Goal: Browse casually

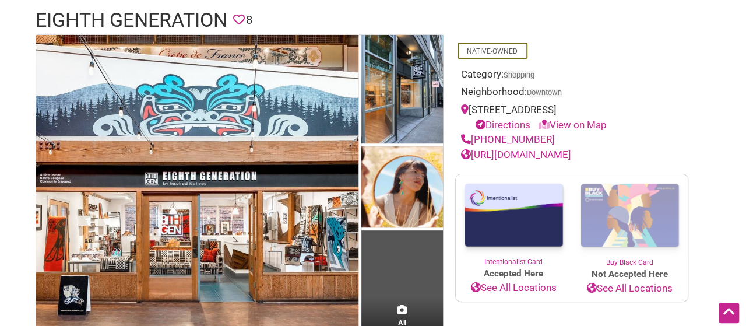
scroll to position [245, 0]
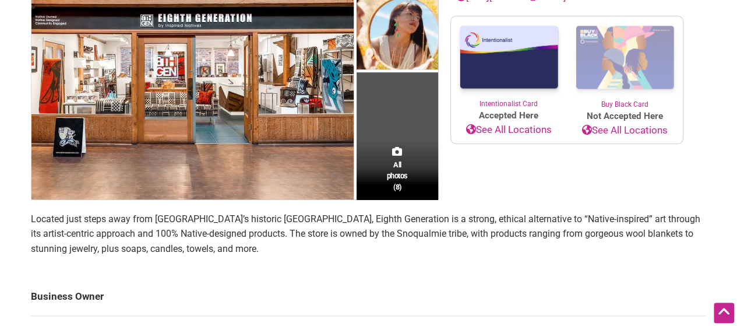
click at [402, 135] on td "All photos (8)" at bounding box center [398, 38] width 82 height 322
click at [388, 168] on span "All photos (8)" at bounding box center [397, 175] width 21 height 33
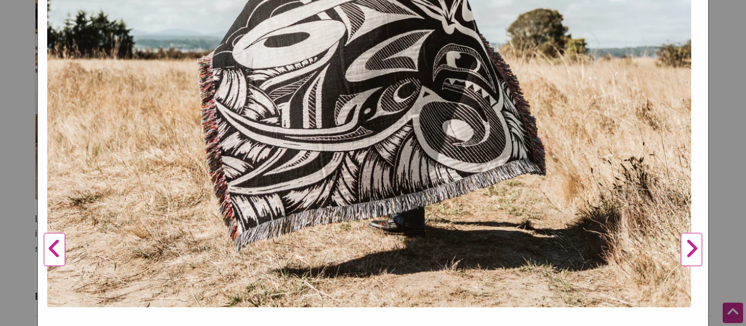
scroll to position [283, 0]
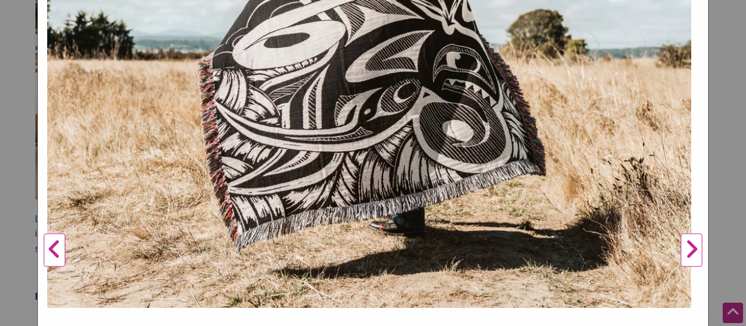
click at [686, 262] on button "Next" at bounding box center [692, 250] width 32 height 868
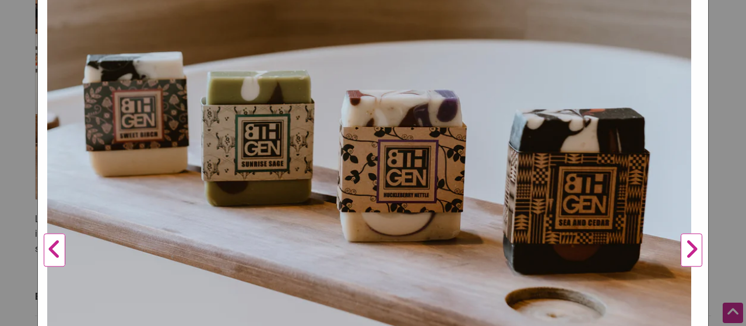
click at [676, 252] on button "Next" at bounding box center [692, 250] width 32 height 868
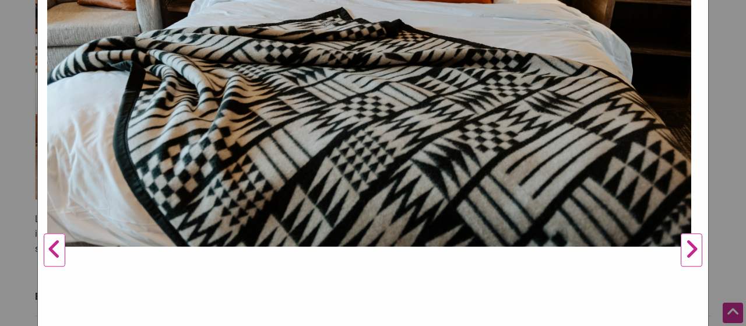
scroll to position [140, 0]
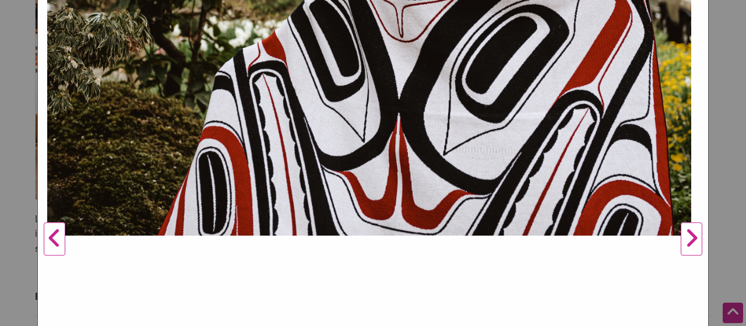
scroll to position [295, 0]
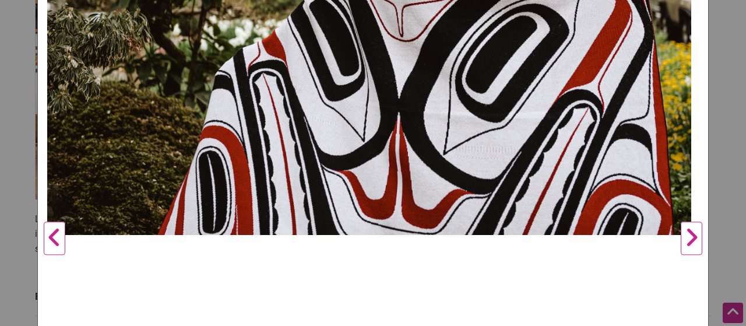
click at [681, 236] on button "Next" at bounding box center [692, 239] width 32 height 868
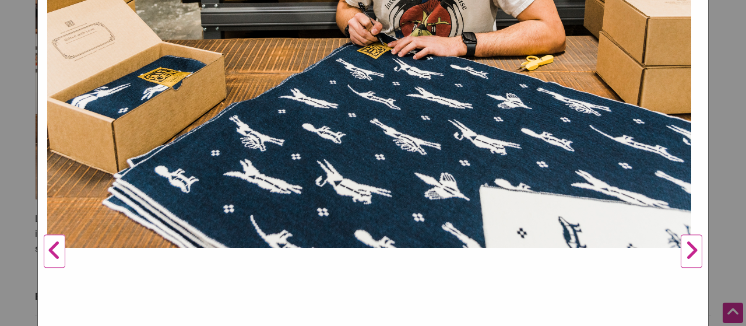
scroll to position [284, 0]
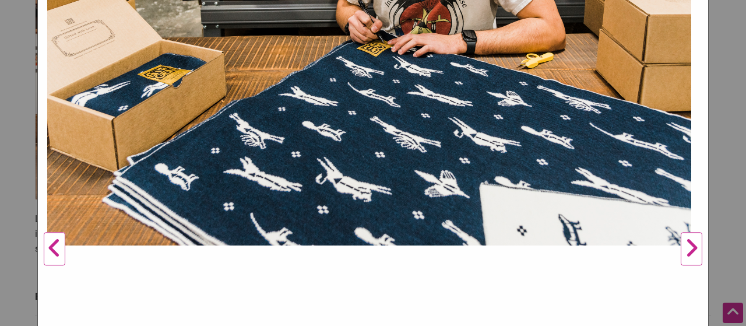
click at [684, 245] on button "Next" at bounding box center [692, 249] width 32 height 868
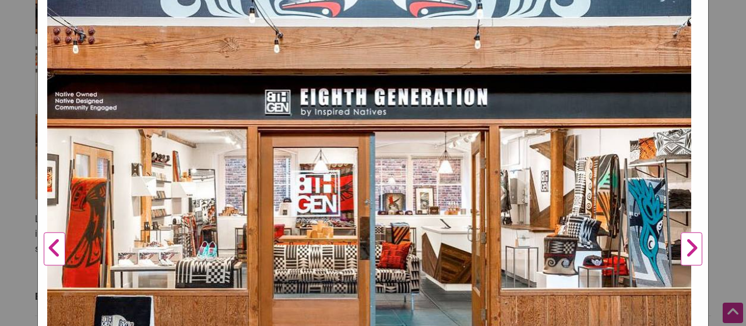
click at [681, 259] on button "Next" at bounding box center [692, 249] width 32 height 868
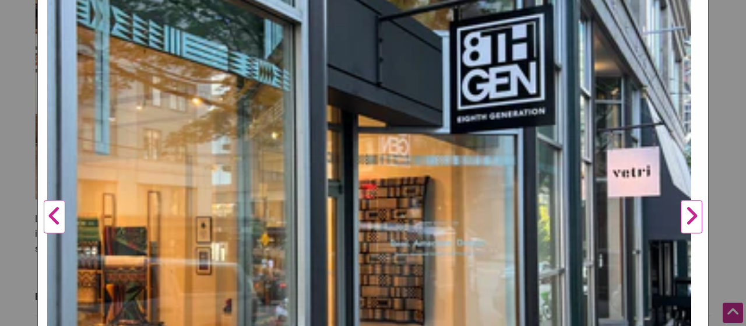
scroll to position [312, 0]
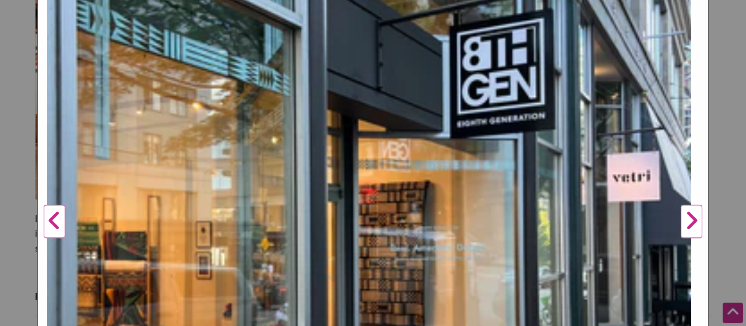
click at [681, 219] on button "Next" at bounding box center [692, 222] width 32 height 868
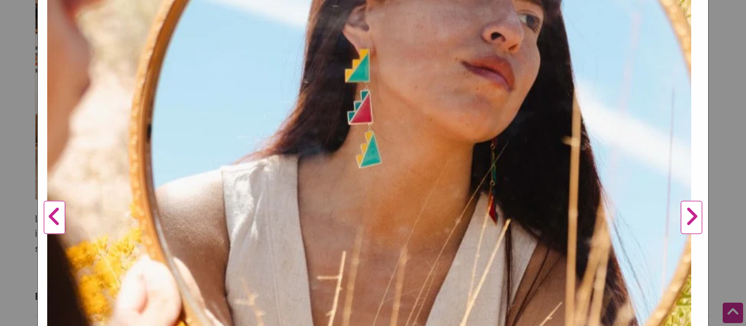
scroll to position [323, 0]
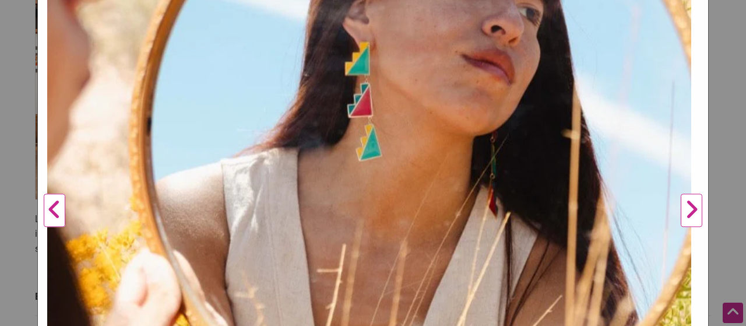
click at [682, 216] on button "Next" at bounding box center [692, 211] width 32 height 868
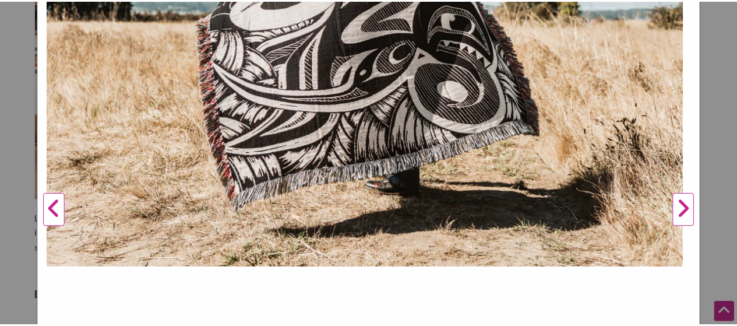
scroll to position [175, 0]
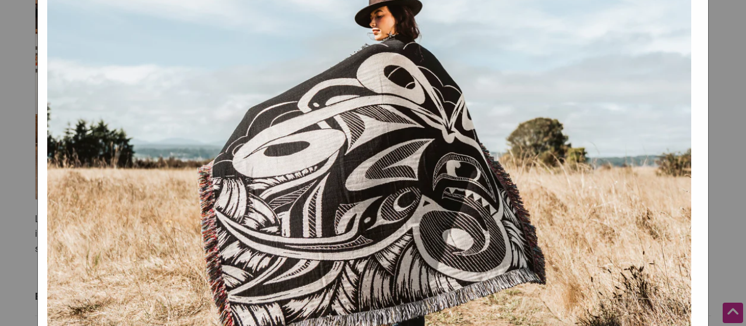
click at [721, 182] on div "Eighth Generation Previous Next 1 2 3 4 5 6 7 8 ×" at bounding box center [373, 163] width 746 height 326
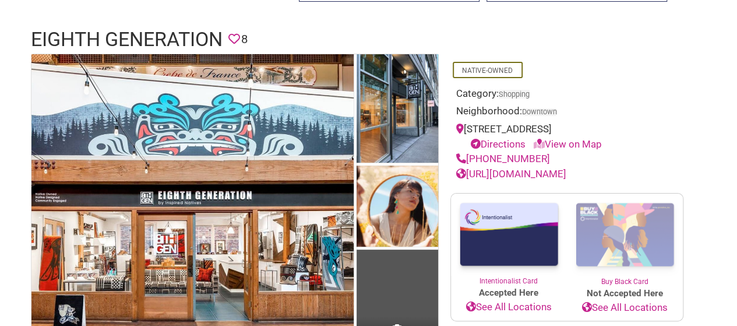
scroll to position [36, 0]
